Goal: Transaction & Acquisition: Book appointment/travel/reservation

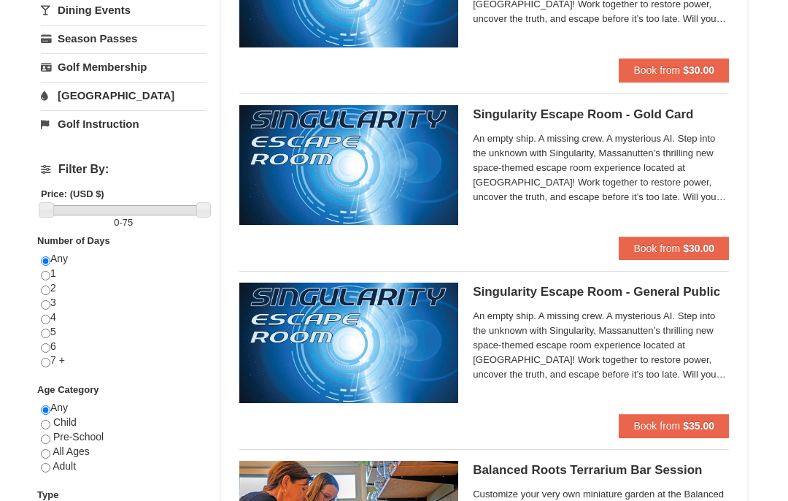
scroll to position [407, 0]
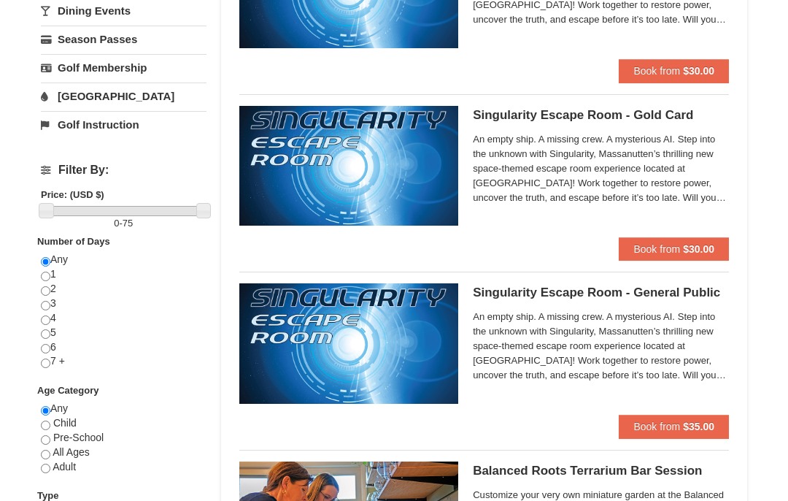
click at [675, 120] on h5 "Singularity Escape Room - Gold Card Massanutten Escape Rooms & Virtual Reality" at bounding box center [601, 115] width 256 height 15
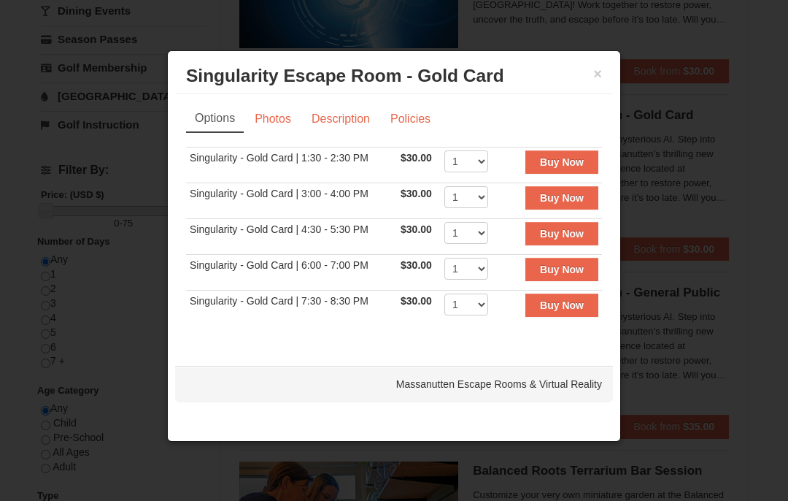
click at [599, 74] on button "×" at bounding box center [597, 73] width 9 height 15
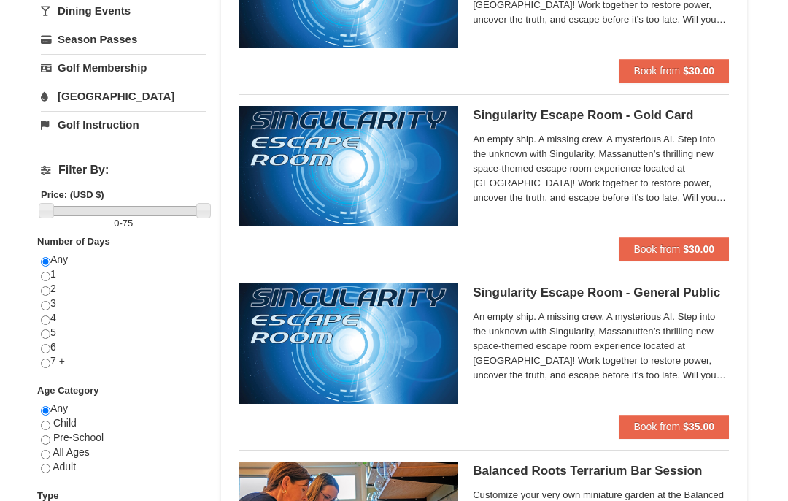
scroll to position [406, 0]
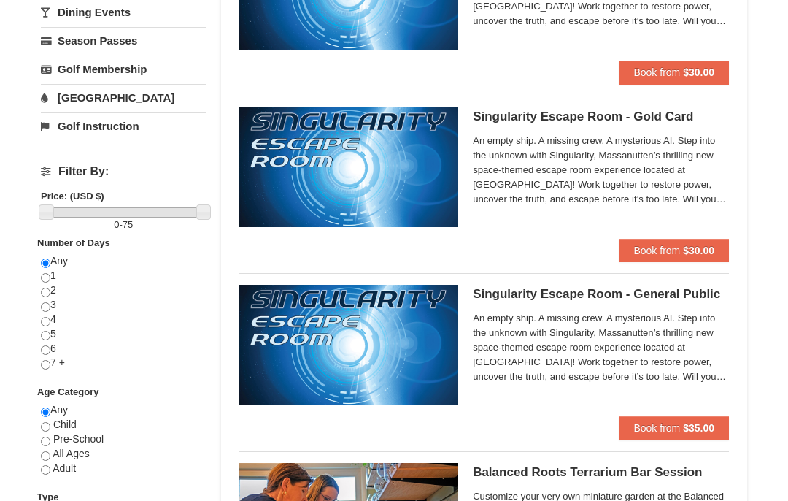
click at [655, 300] on h5 "Singularity Escape Room - General Public Massanutten Escape Rooms & Virtual Rea…" at bounding box center [601, 294] width 256 height 15
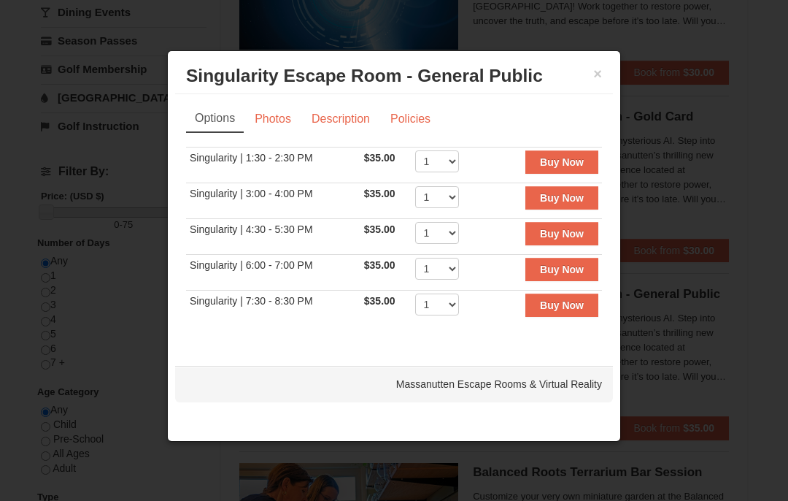
click at [594, 81] on button "×" at bounding box center [597, 73] width 9 height 15
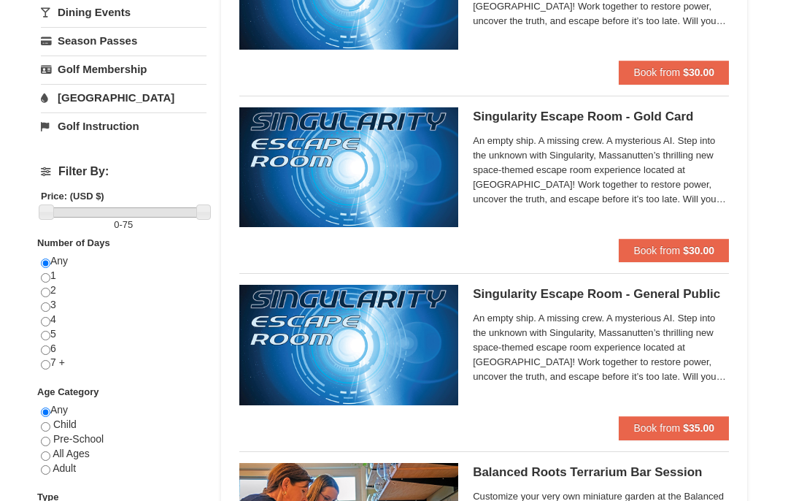
click at [642, 120] on h5 "Singularity Escape Room - Gold Card Massanutten Escape Rooms & Virtual Reality" at bounding box center [601, 116] width 256 height 15
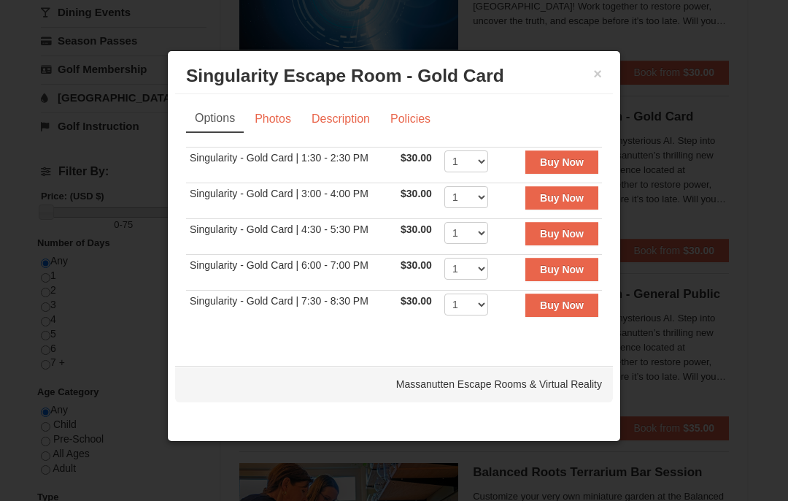
click at [601, 81] on button "×" at bounding box center [597, 73] width 9 height 15
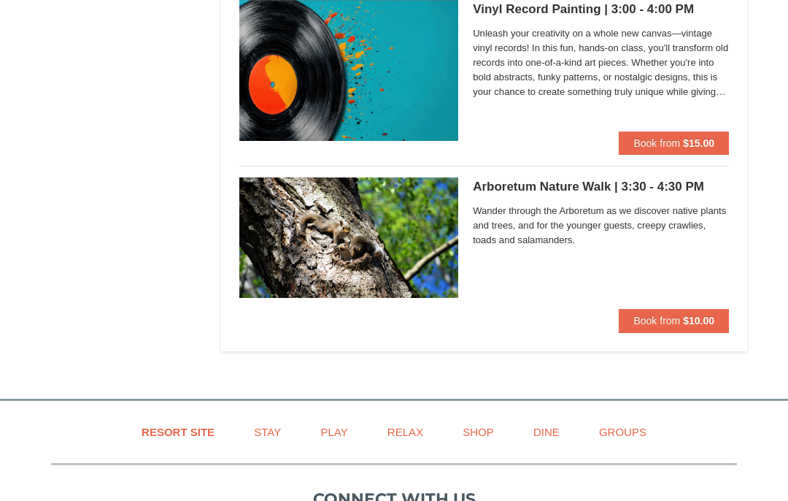
scroll to position [3527, 0]
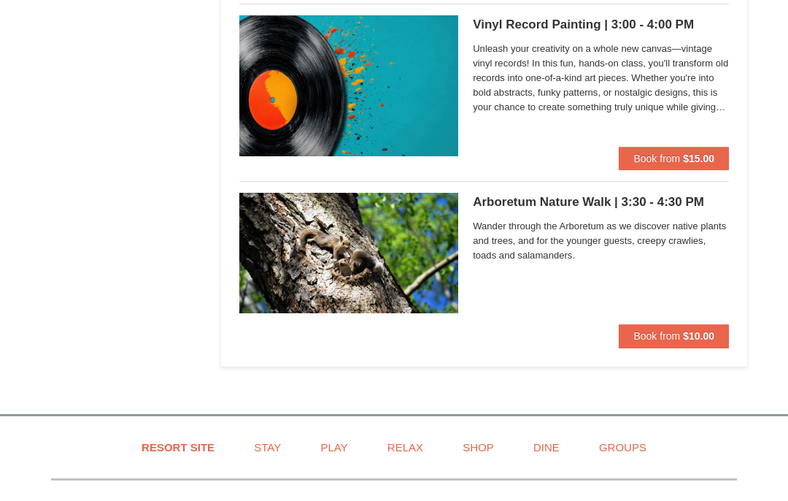
click at [550, 207] on div "Arboretum Nature Walk | 3:30 - 4:30 PM Massanutten Classes and Workshops Wander…" at bounding box center [601, 258] width 256 height 131
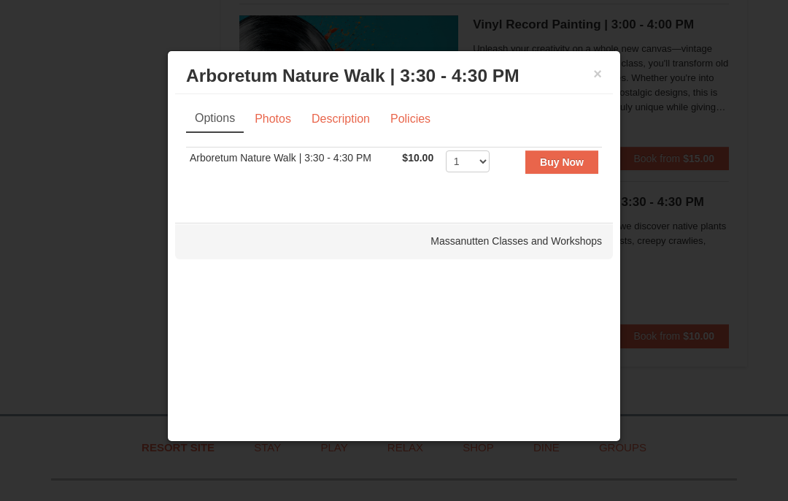
click at [280, 129] on link "Photos" at bounding box center [272, 119] width 55 height 28
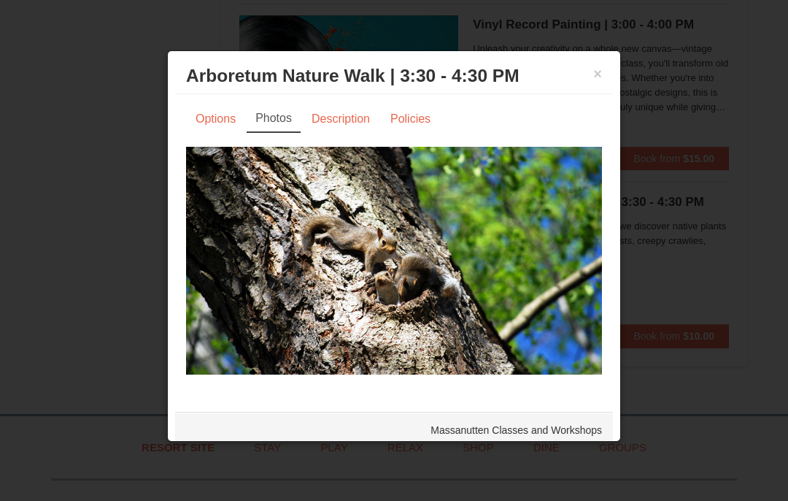
click at [351, 130] on link "Description" at bounding box center [340, 119] width 77 height 28
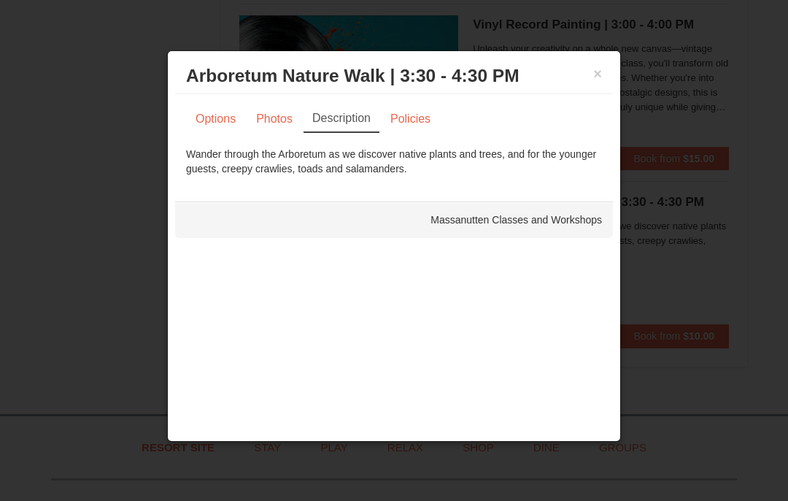
click at [420, 133] on link "Policies" at bounding box center [410, 119] width 59 height 28
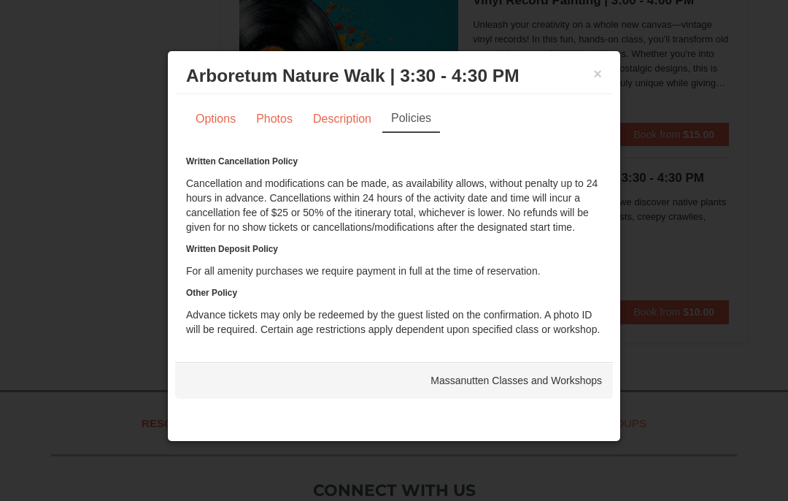
scroll to position [3544, 0]
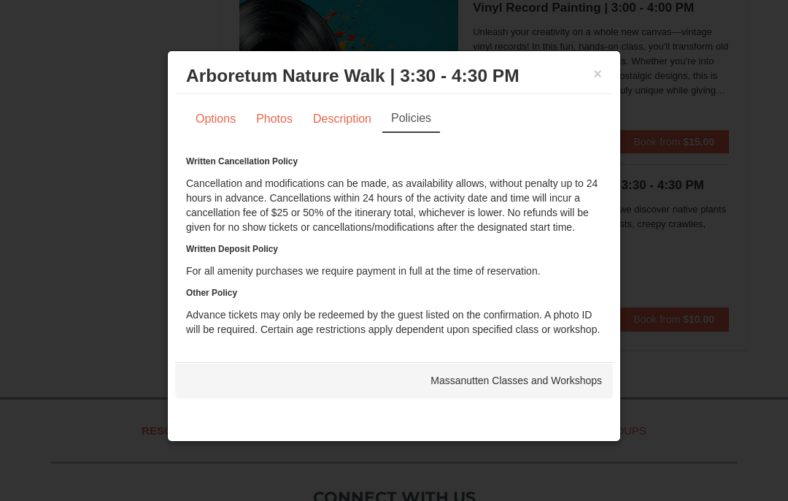
click at [672, 193] on div at bounding box center [394, 250] width 788 height 501
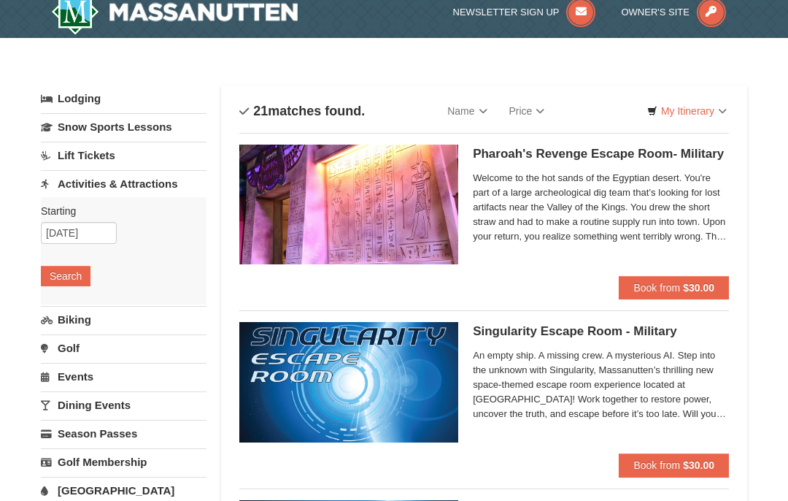
scroll to position [0, 0]
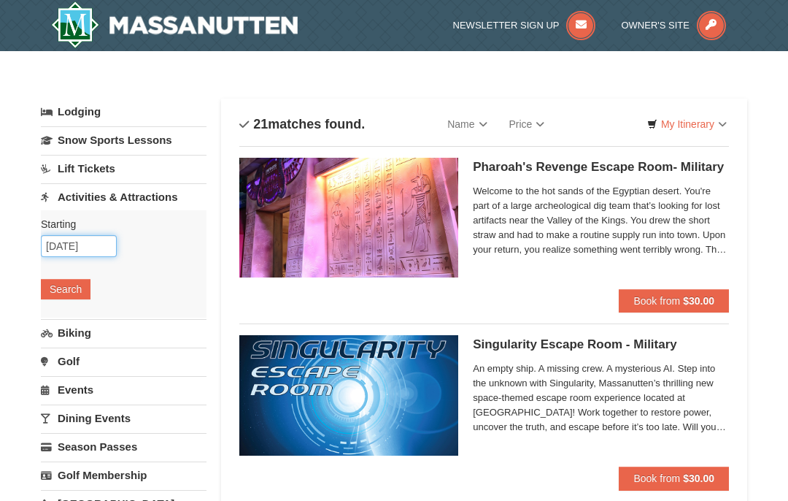
click at [107, 250] on input "10/07/2025" at bounding box center [79, 246] width 76 height 22
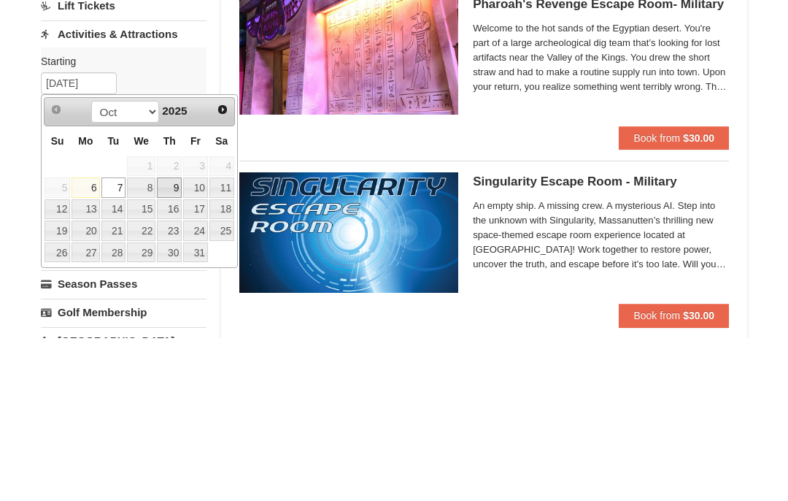
click at [178, 340] on link "9" at bounding box center [169, 350] width 25 height 20
type input "10/09/2025"
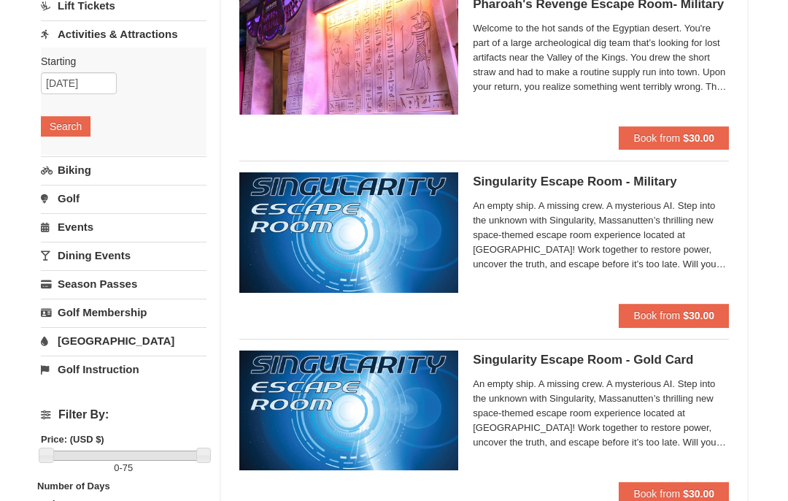
scroll to position [136, 0]
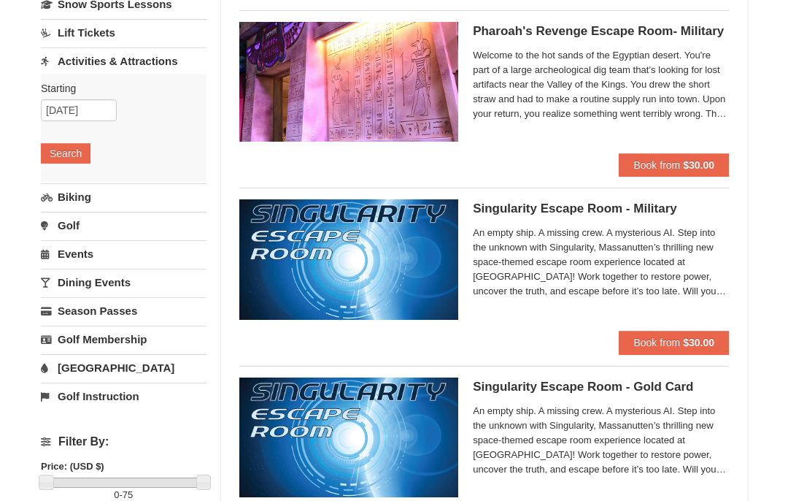
click at [72, 155] on button "Search" at bounding box center [66, 153] width 50 height 20
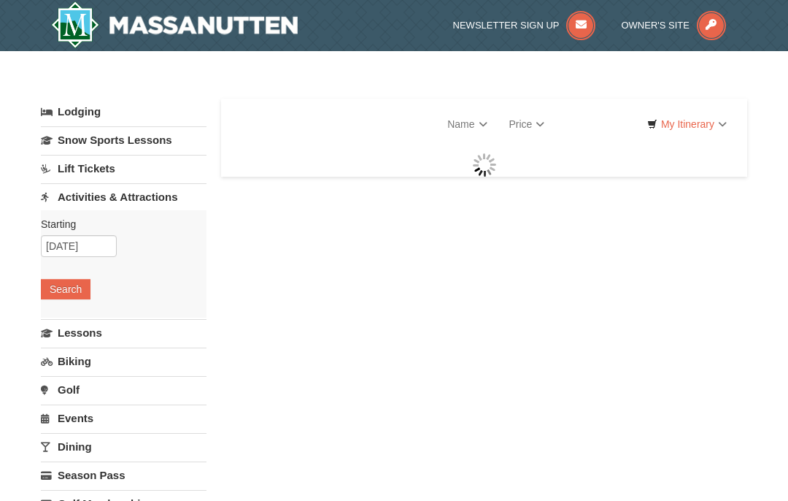
select select "10"
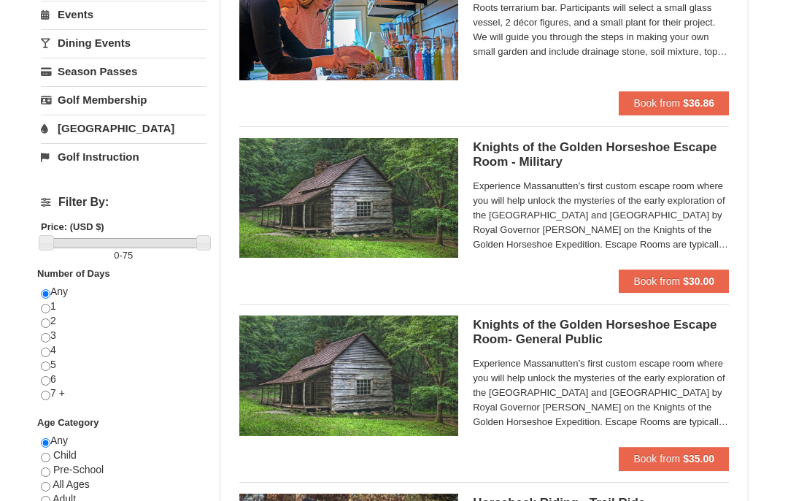
scroll to position [375, 0]
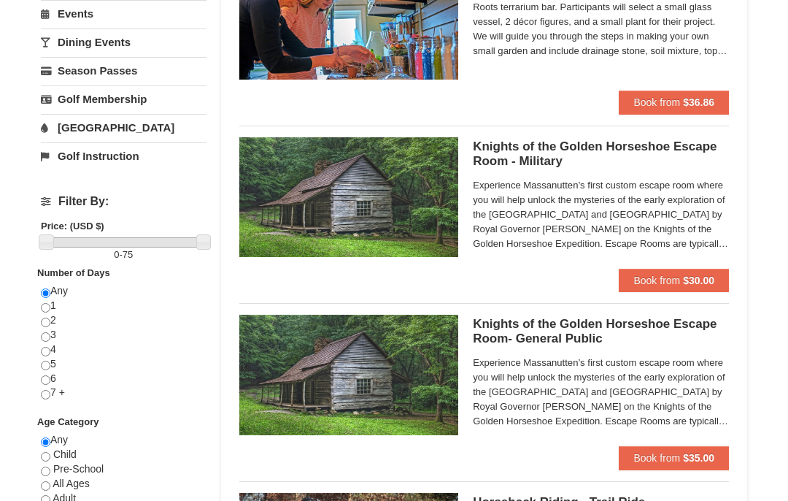
click at [645, 151] on h5 "Knights of the Golden Horseshoe Escape Room - Military Massanutten Escape Rooms…" at bounding box center [601, 154] width 256 height 29
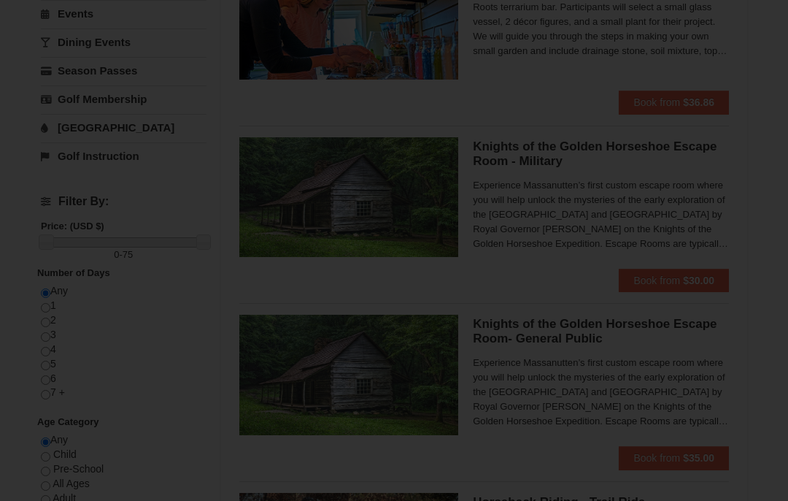
scroll to position [376, 0]
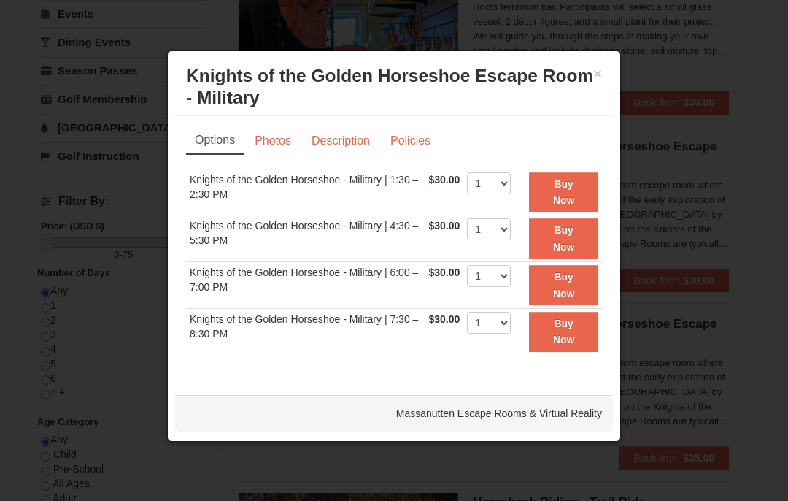
click at [341, 150] on link "Description" at bounding box center [340, 141] width 77 height 28
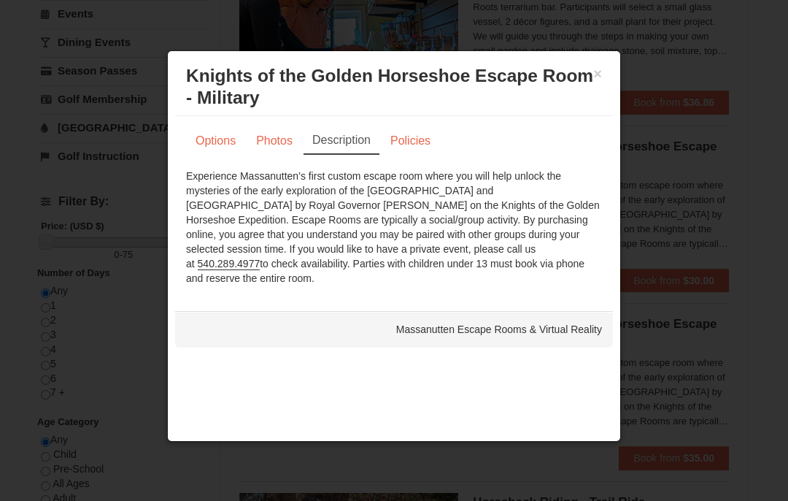
click at [682, 306] on div at bounding box center [394, 250] width 788 height 501
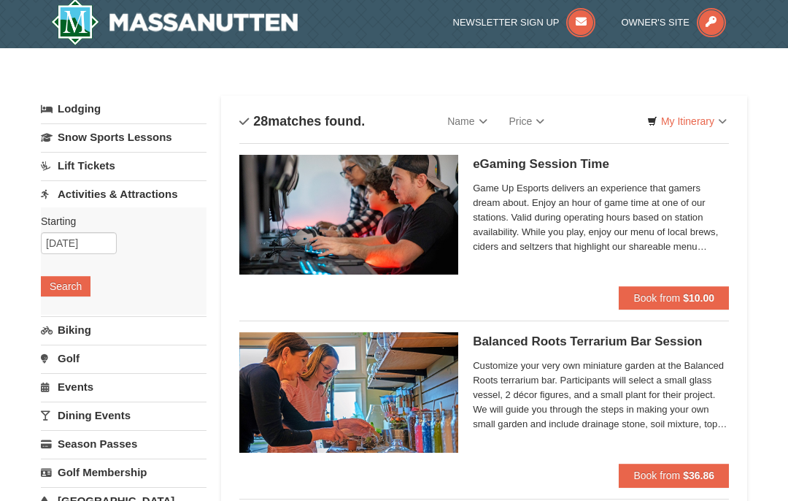
scroll to position [0, 0]
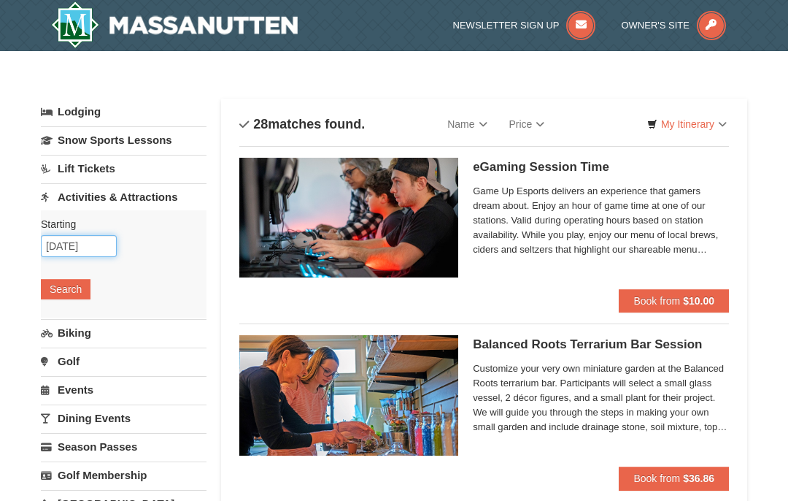
click at [99, 247] on input "10/09/2025" at bounding box center [79, 246] width 76 height 22
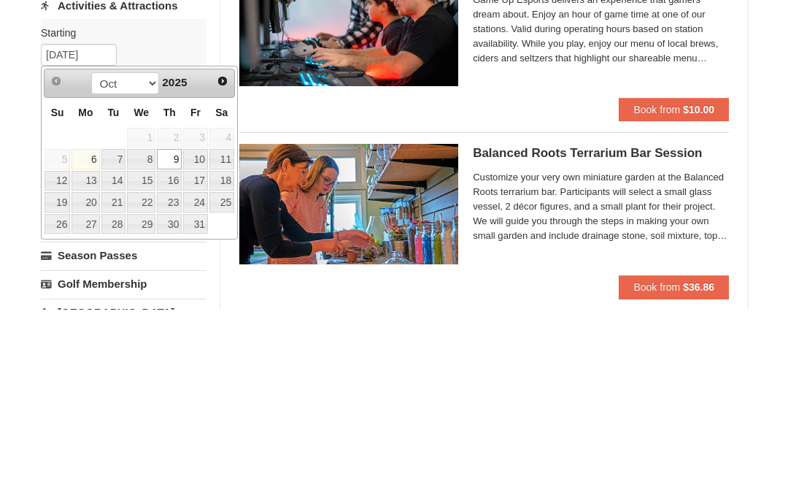
click at [201, 340] on link "10" at bounding box center [195, 350] width 25 height 20
type input "[DATE]"
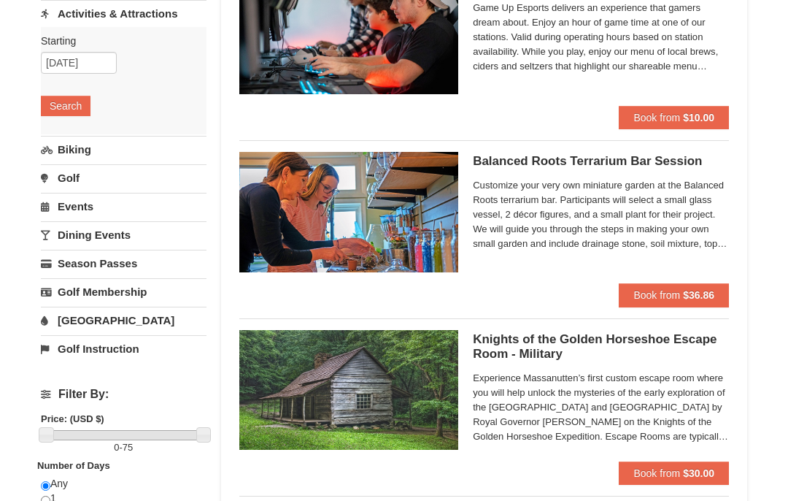
scroll to position [179, 0]
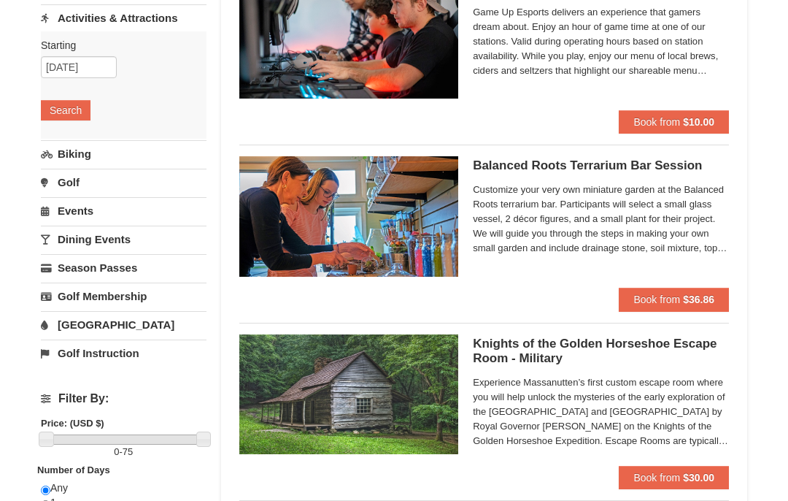
click at [77, 113] on button "Search" at bounding box center [66, 110] width 50 height 20
